Goal: Task Accomplishment & Management: Use online tool/utility

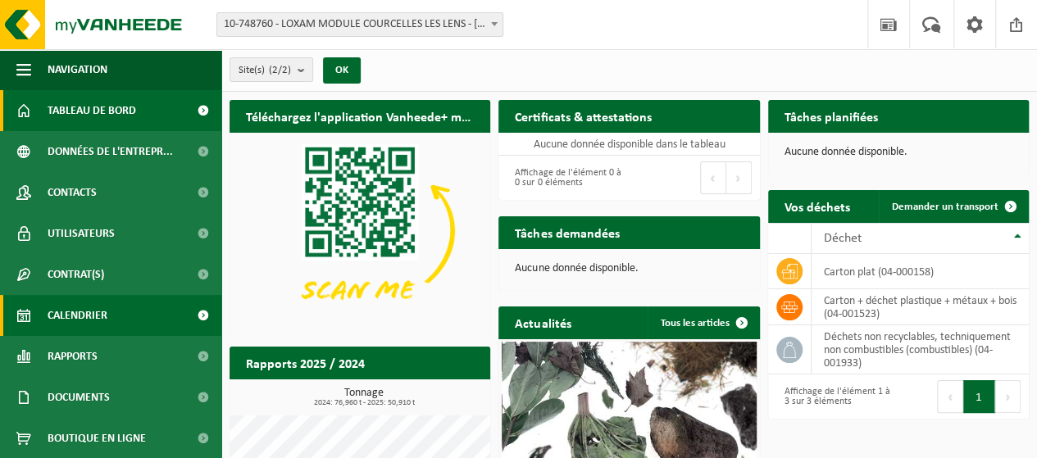
scroll to position [41, 0]
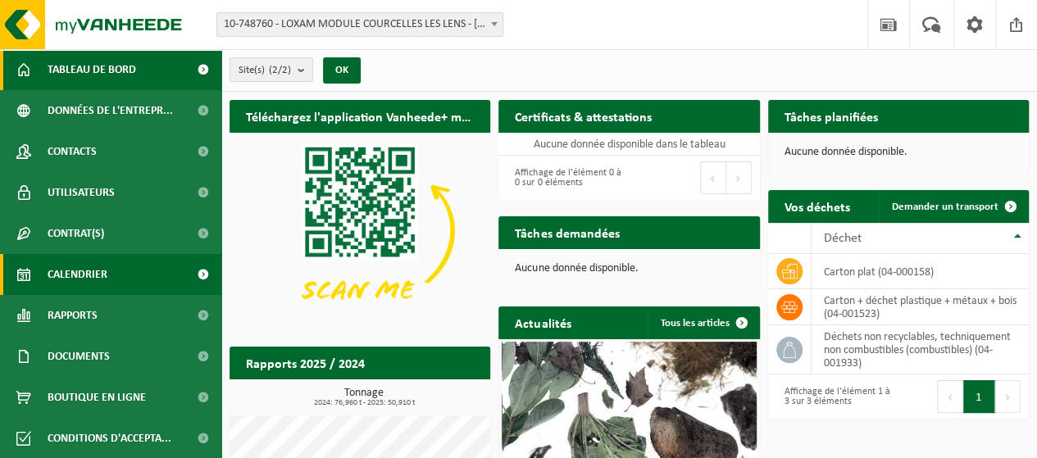
click at [192, 280] on span at bounding box center [203, 274] width 37 height 41
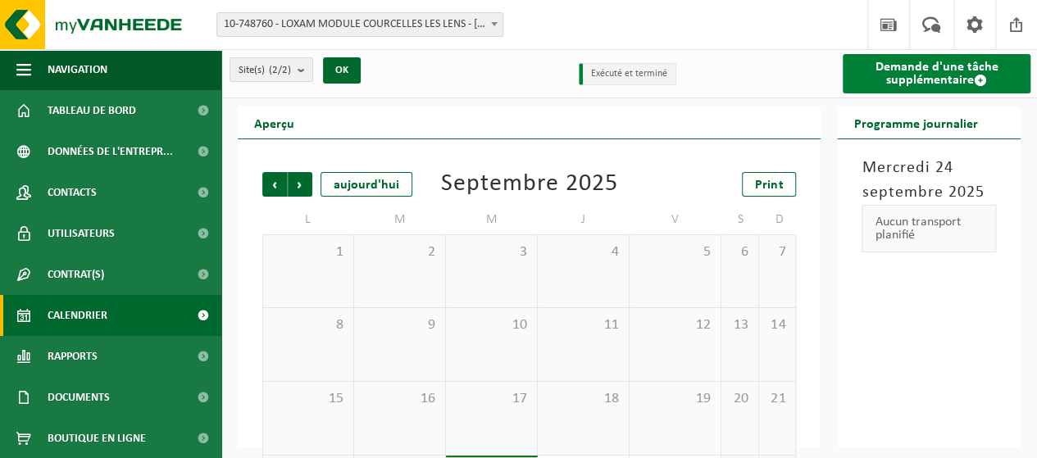
click at [928, 74] on link "Demande d'une tâche supplémentaire" at bounding box center [937, 73] width 188 height 39
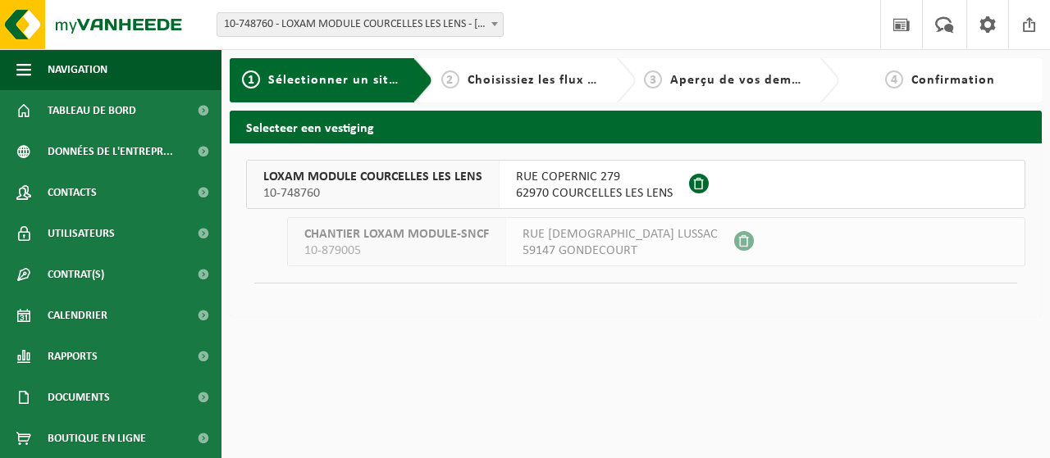
click at [536, 191] on span "62970 COURCELLES LES LENS" at bounding box center [594, 193] width 157 height 16
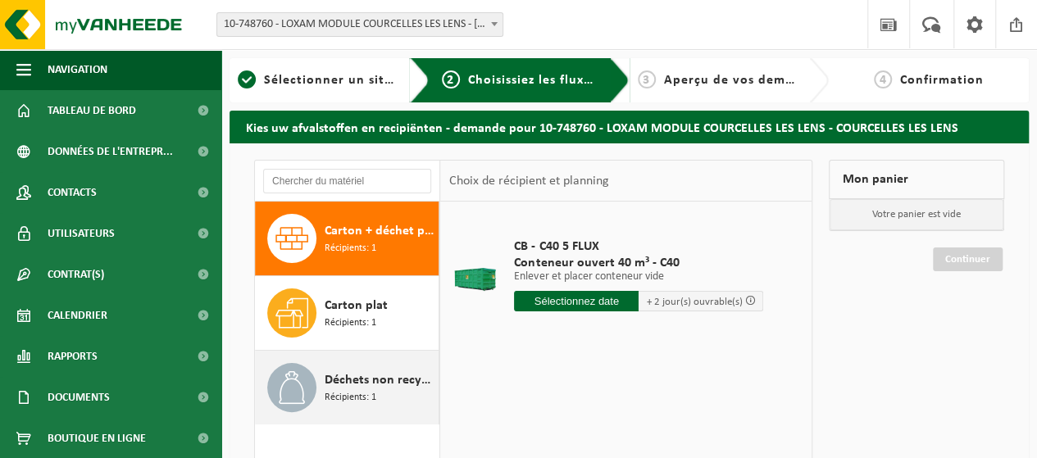
click at [333, 386] on span "Déchets non recyclables, techniquement non combustibles (combustibles)" at bounding box center [380, 381] width 110 height 20
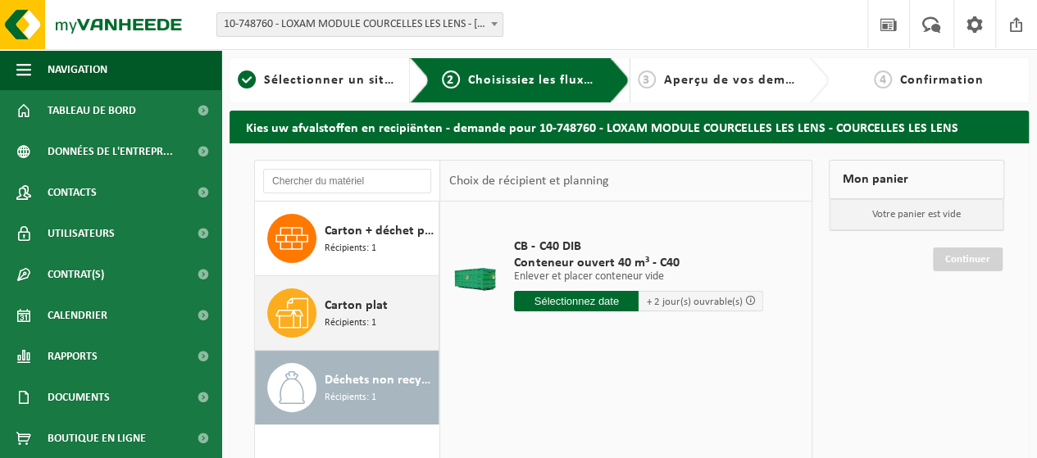
click at [336, 322] on span "Récipients: 1" at bounding box center [351, 324] width 52 height 16
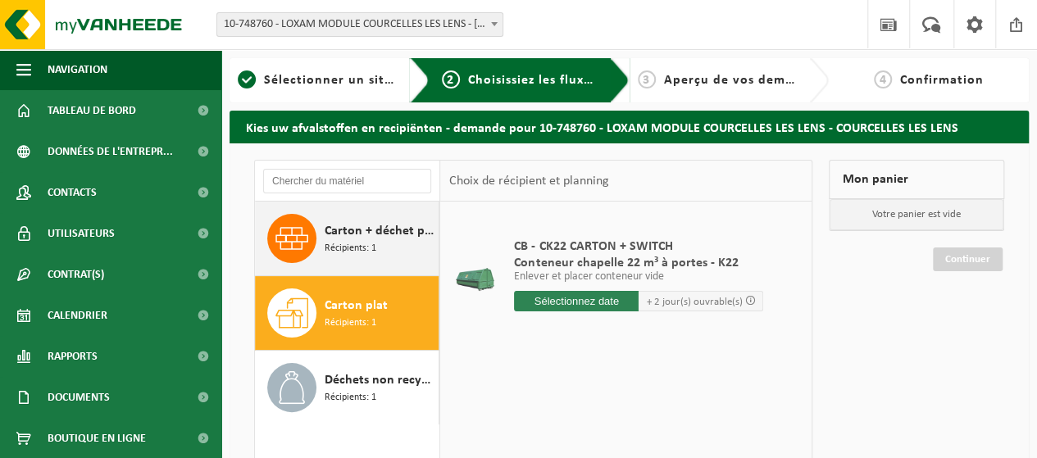
click at [352, 248] on span "Récipients: 1" at bounding box center [351, 249] width 52 height 16
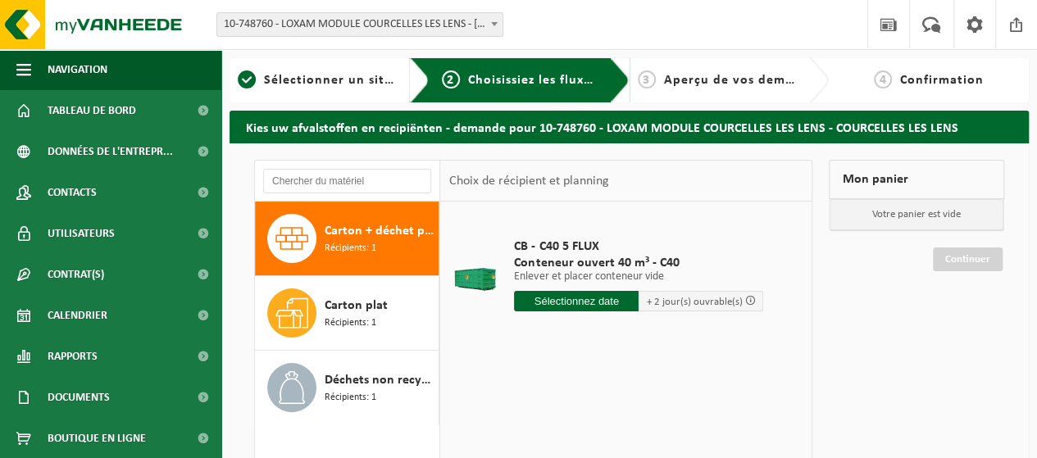
scroll to position [82, 0]
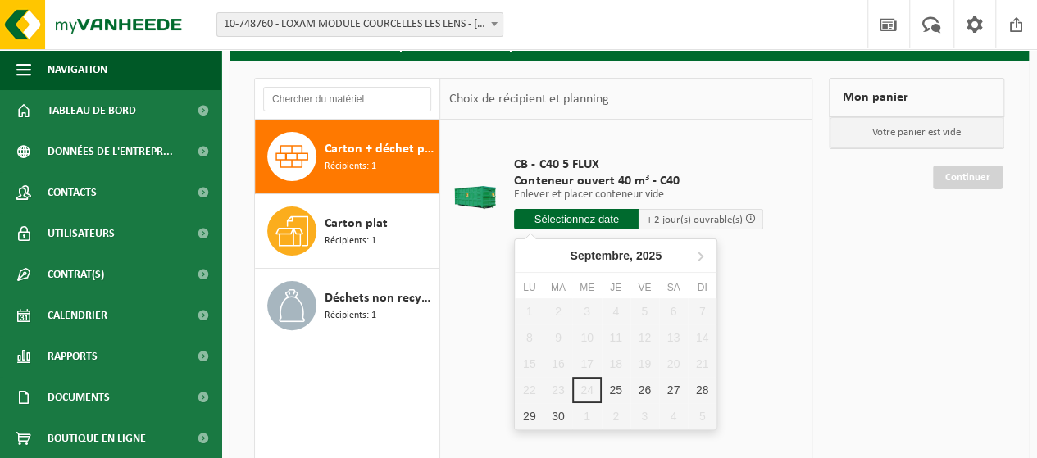
click at [609, 221] on input "text" at bounding box center [576, 219] width 125 height 21
click at [615, 381] on div "25" at bounding box center [616, 390] width 29 height 26
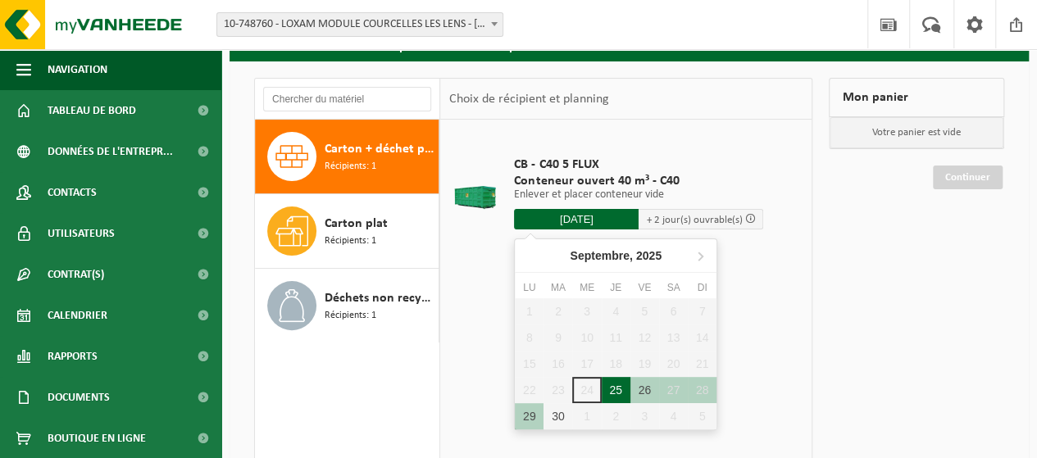
type input "à partir de 2025-09-25"
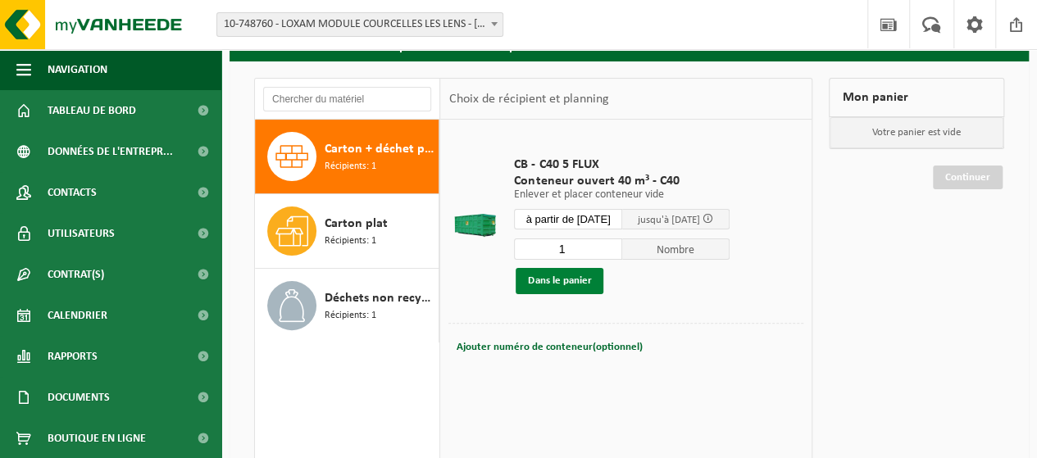
click at [591, 277] on button "Dans le panier" at bounding box center [560, 281] width 88 height 26
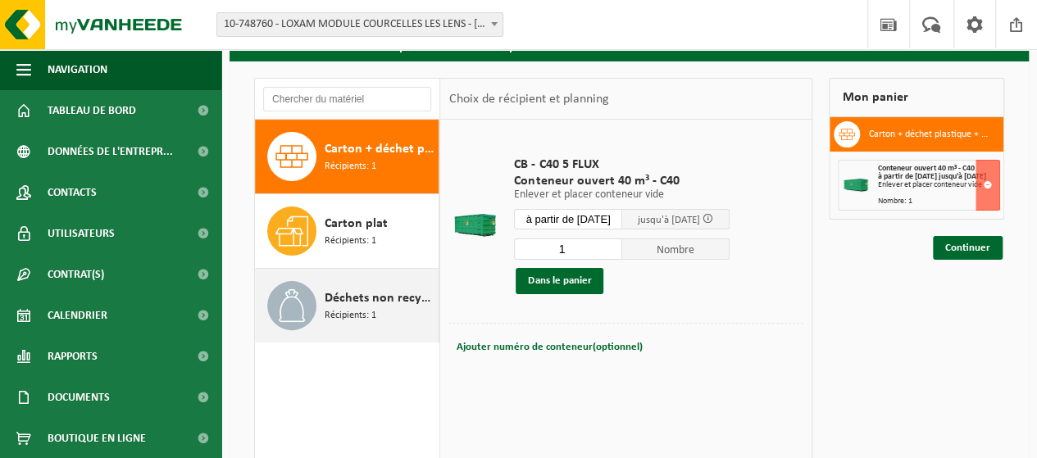
click at [359, 300] on span "Déchets non recyclables, techniquement non combustibles (combustibles)" at bounding box center [380, 299] width 110 height 20
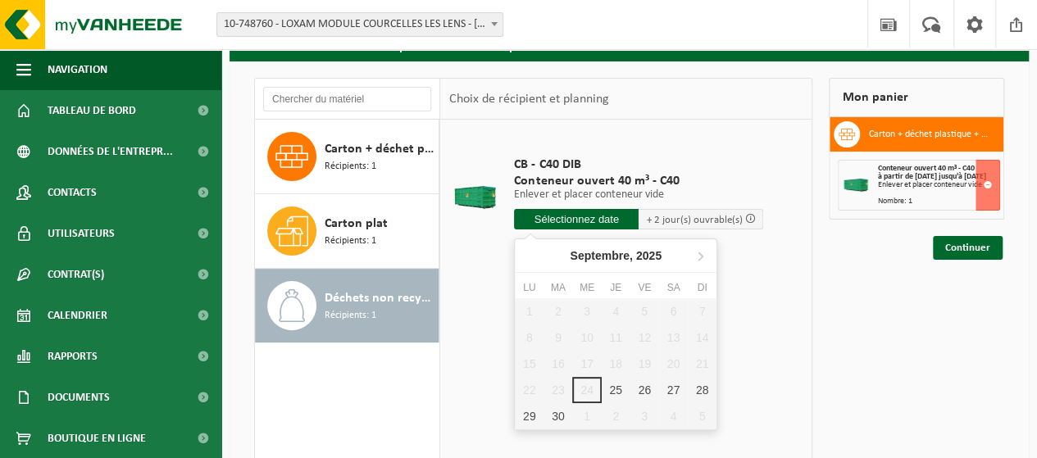
click at [601, 217] on input "text" at bounding box center [576, 219] width 125 height 21
click at [612, 388] on div "25" at bounding box center [616, 390] width 29 height 26
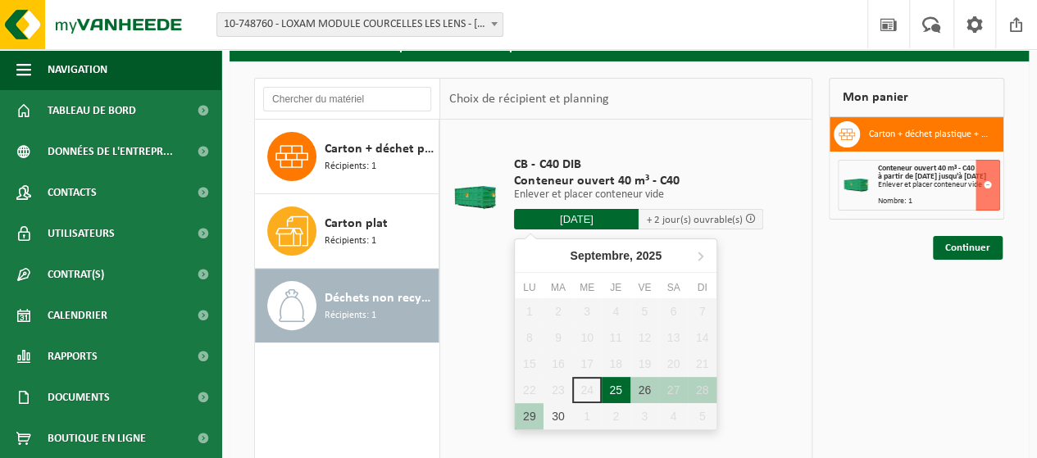
type input "à partir de 2025-09-25"
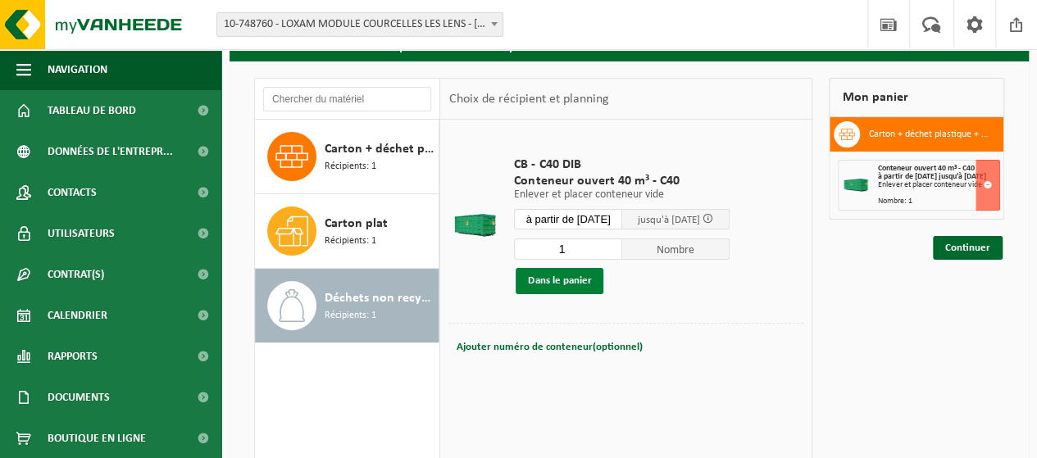
click at [582, 284] on button "Dans le panier" at bounding box center [560, 281] width 88 height 26
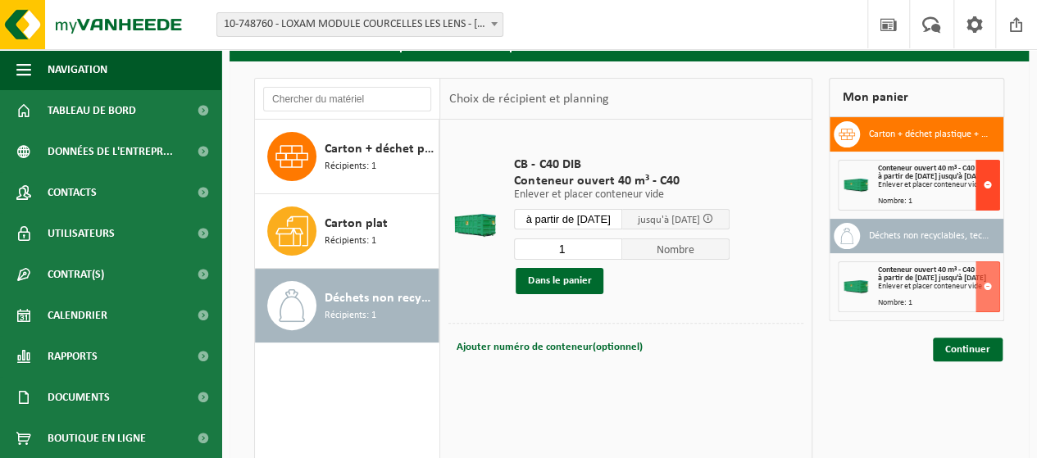
click at [991, 188] on button at bounding box center [988, 185] width 25 height 51
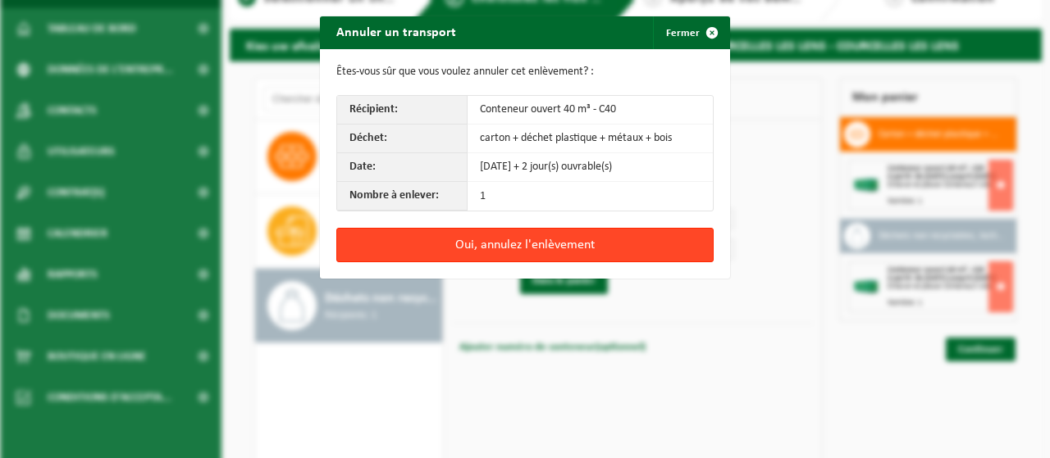
click at [547, 240] on button "Oui, annulez l'enlèvement" at bounding box center [524, 245] width 377 height 34
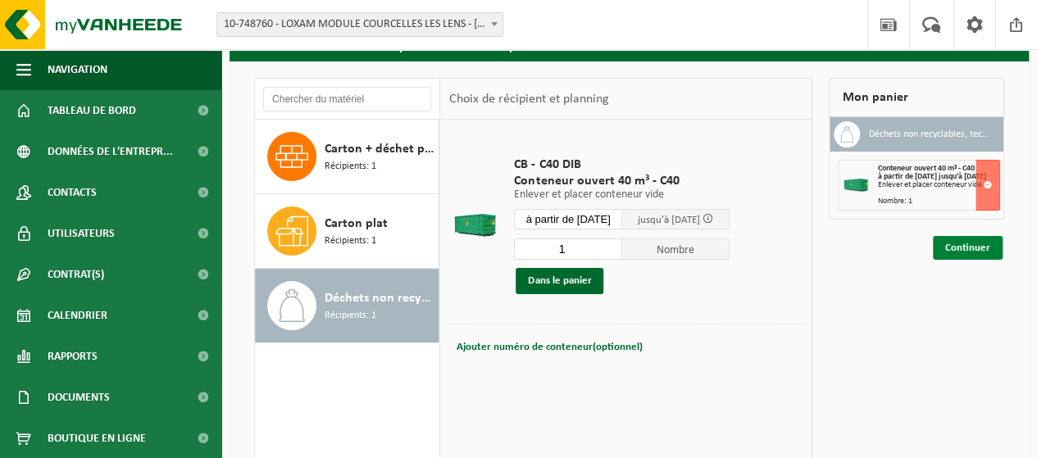
click at [955, 255] on link "Continuer" at bounding box center [968, 248] width 70 height 24
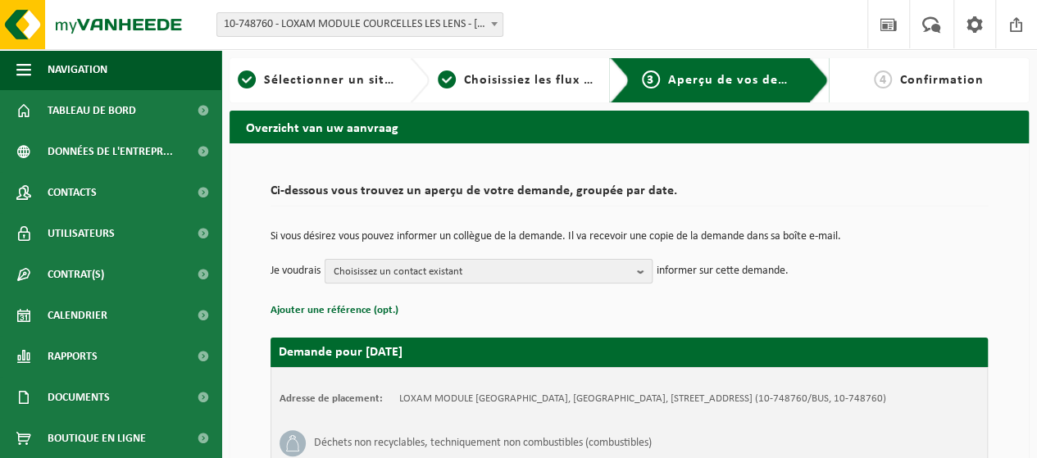
click at [641, 271] on b "button" at bounding box center [644, 271] width 15 height 23
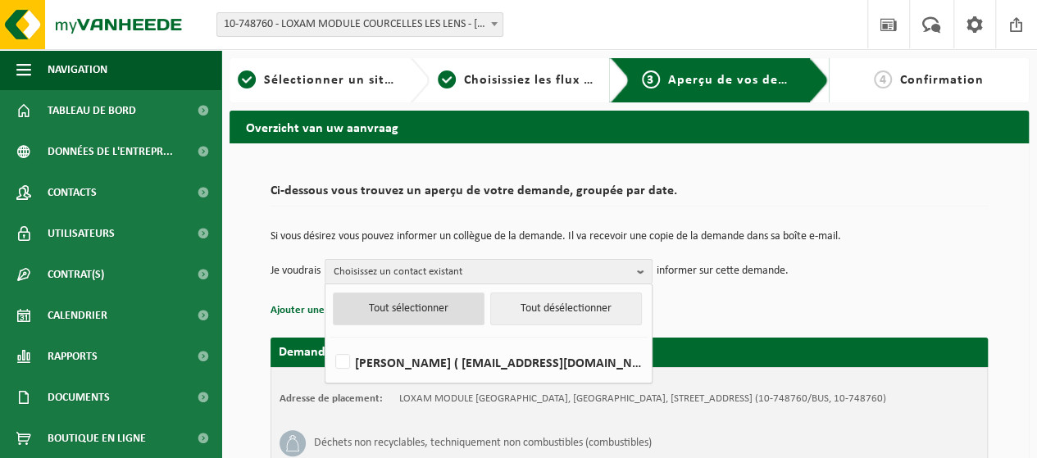
click at [430, 308] on button "Tout sélectionner" at bounding box center [409, 309] width 152 height 33
click at [809, 272] on td "Je voudrais Choisissez un contact existant Tout sélectionner Tout désélectionne…" at bounding box center [630, 271] width 718 height 25
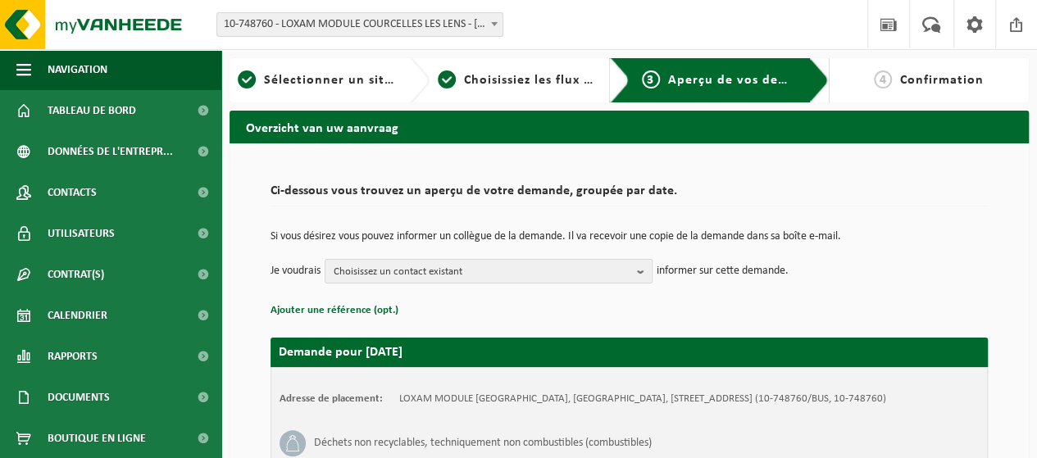
scroll to position [82, 0]
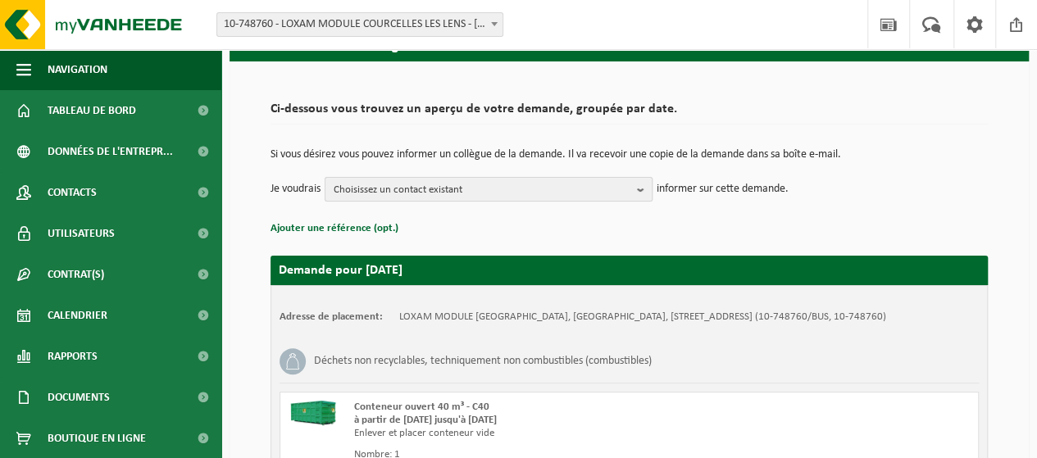
click at [641, 188] on b "button" at bounding box center [644, 189] width 15 height 23
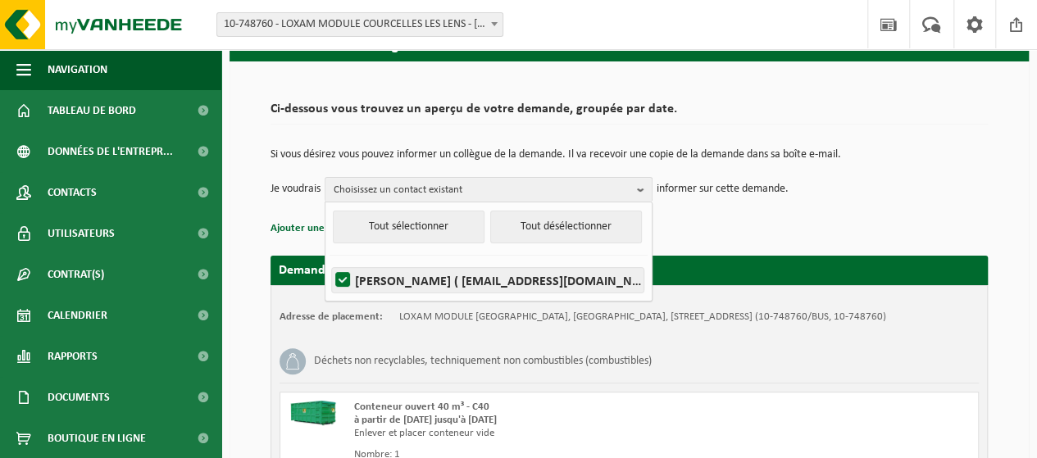
click at [466, 276] on label "ALEXIA ORZECHOWSKI ( alexia.orze@loxam-module.com )" at bounding box center [488, 280] width 312 height 25
click at [330, 260] on input "ALEXIA ORZECHOWSKI ( alexia.orze@loxam-module.com )" at bounding box center [329, 259] width 1 height 1
click at [466, 276] on label "ALEXIA ORZECHOWSKI ( alexia.orze@loxam-module.com )" at bounding box center [488, 280] width 312 height 25
click at [330, 260] on input "ALEXIA ORZECHOWSKI ( alexia.orze@loxam-module.com )" at bounding box center [329, 259] width 1 height 1
checkbox input "true"
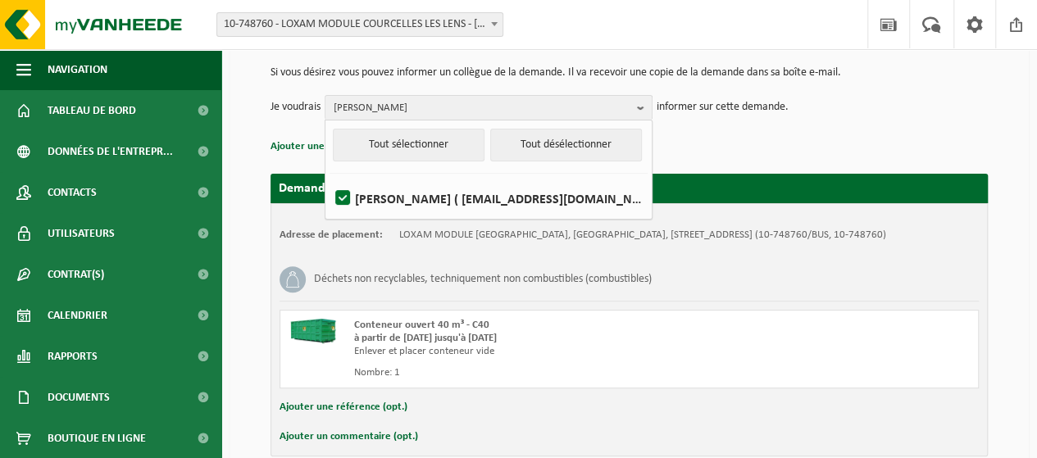
scroll to position [243, 0]
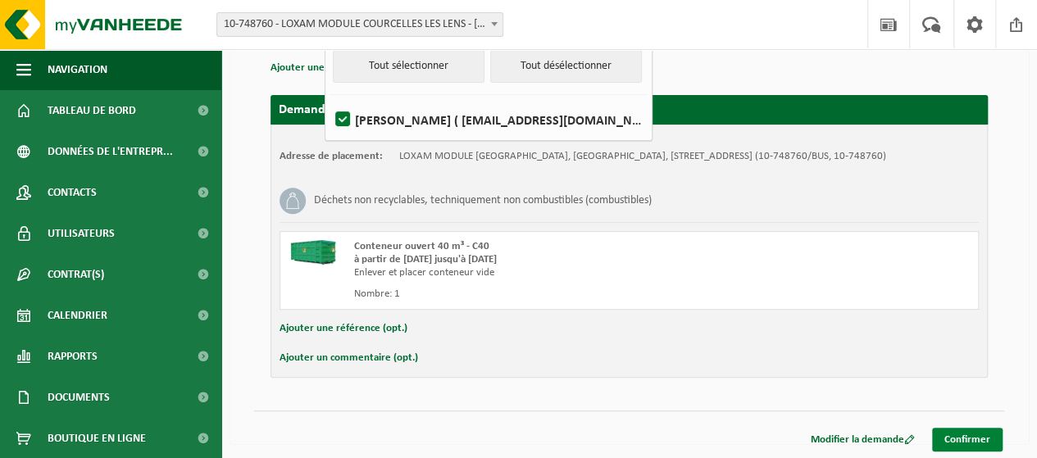
click at [983, 434] on link "Confirmer" at bounding box center [967, 440] width 71 height 24
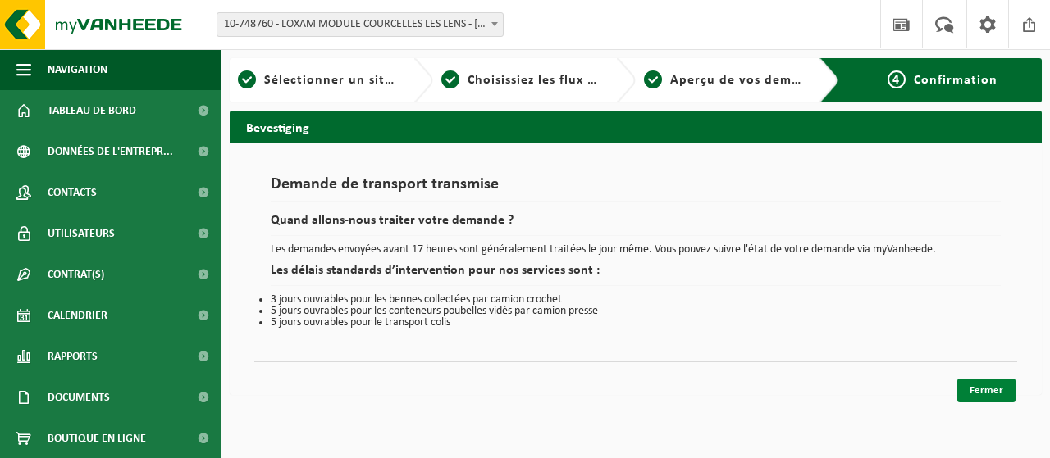
click at [986, 388] on link "Fermer" at bounding box center [986, 391] width 58 height 24
